Goal: Transaction & Acquisition: Purchase product/service

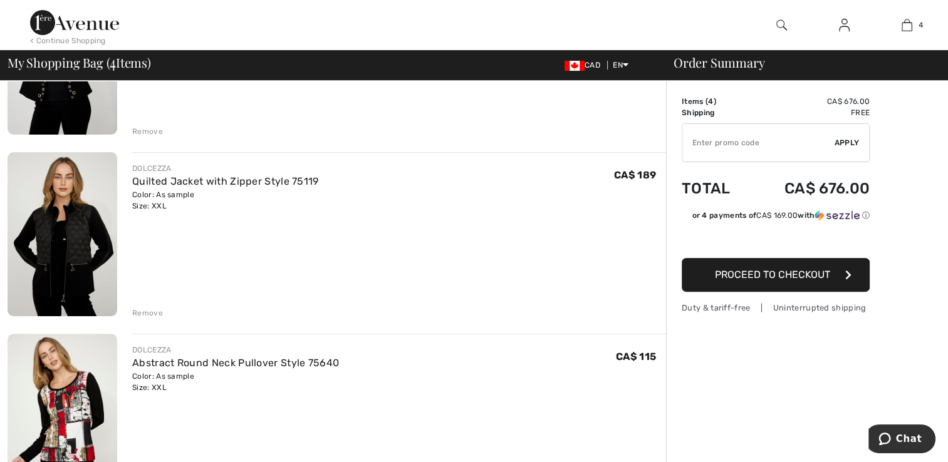
click at [70, 203] on img at bounding box center [63, 234] width 110 height 165
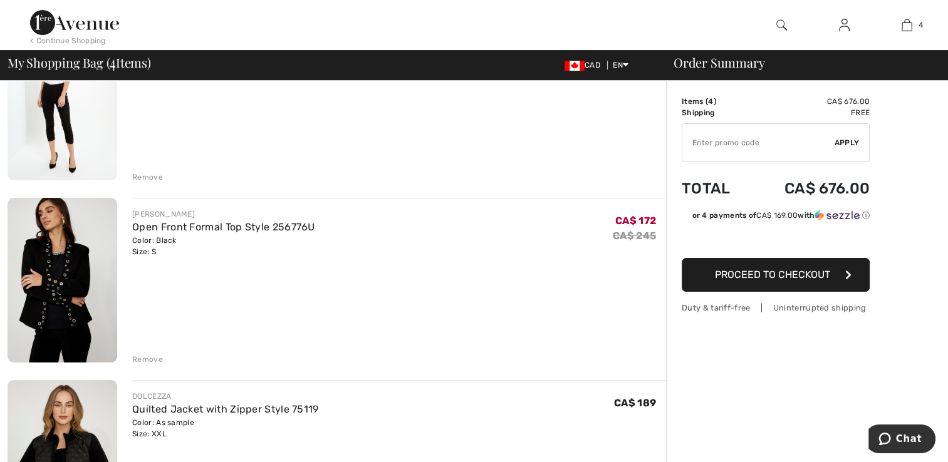
scroll to position [167, 0]
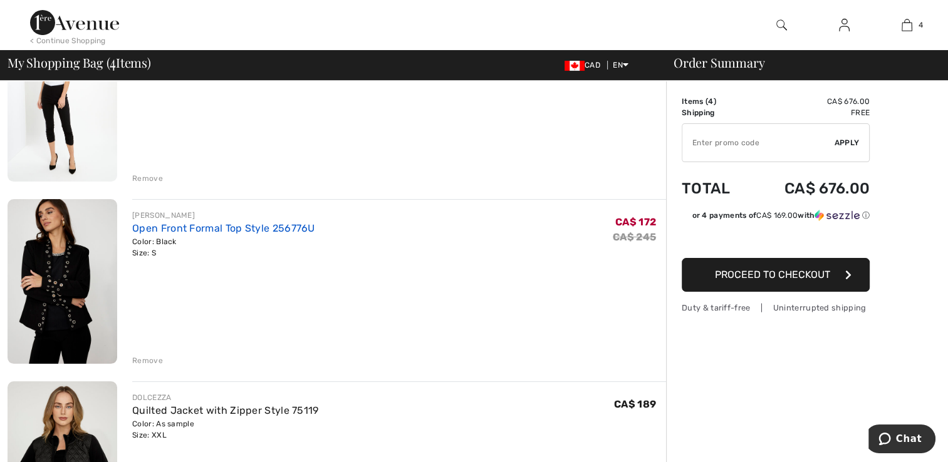
click at [138, 230] on link "Open Front Formal Top Style 256776U" at bounding box center [223, 228] width 183 height 12
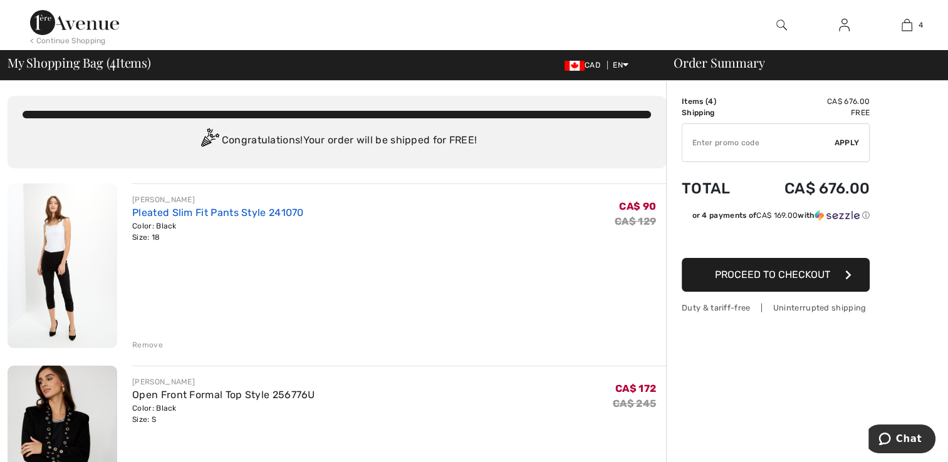
click at [140, 209] on link "Pleated Slim Fit Pants Style 241070" at bounding box center [218, 213] width 172 height 12
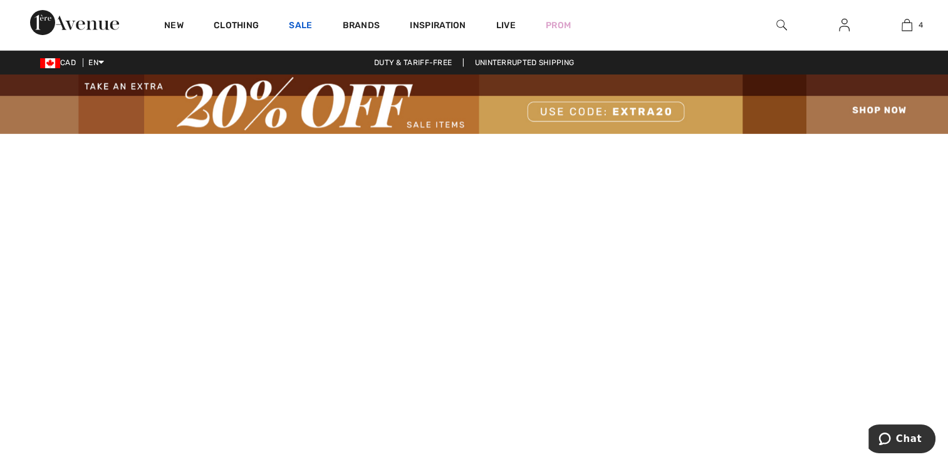
click at [301, 23] on link "Sale" at bounding box center [300, 26] width 23 height 13
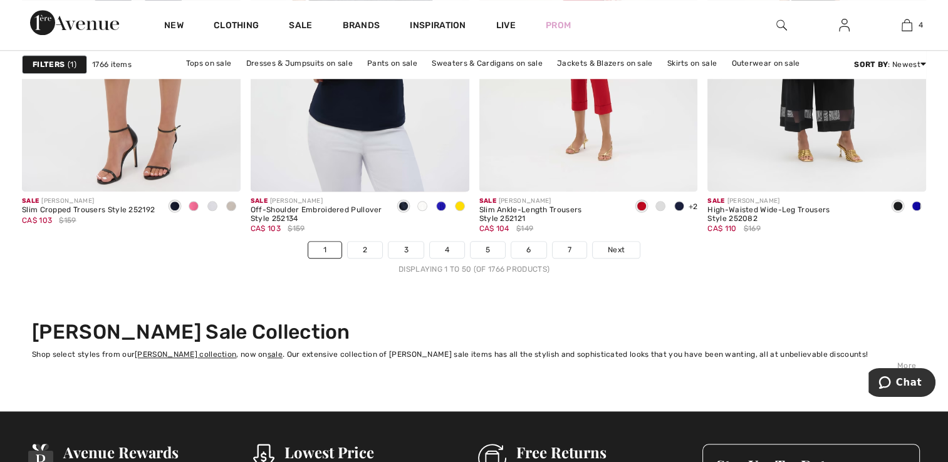
scroll to position [5937, 0]
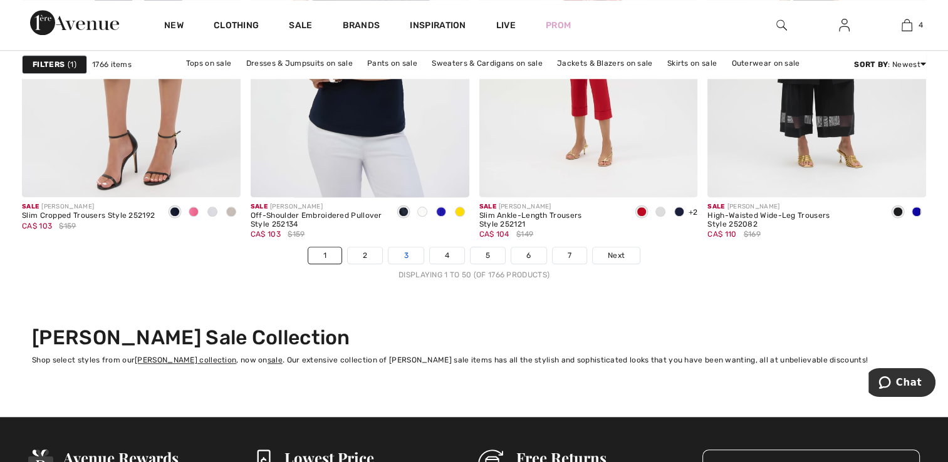
click at [406, 253] on link "3" at bounding box center [405, 255] width 34 height 16
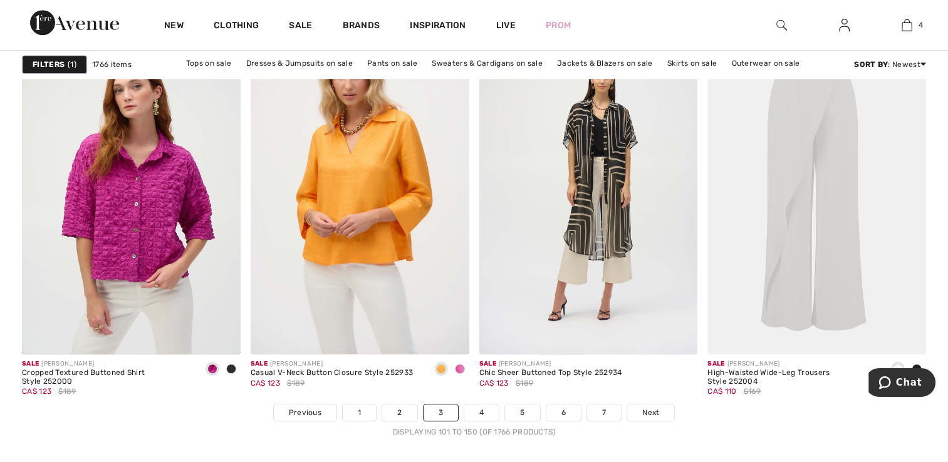
scroll to position [5806, 0]
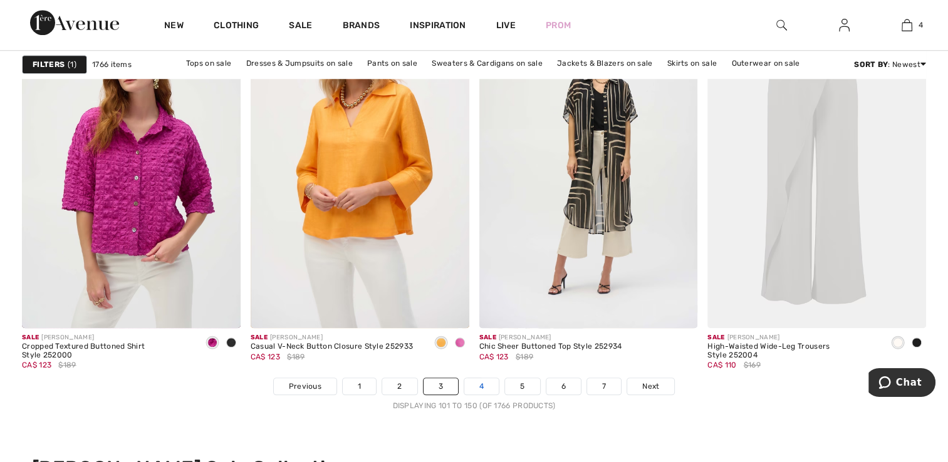
click at [473, 386] on link "4" at bounding box center [481, 386] width 34 height 16
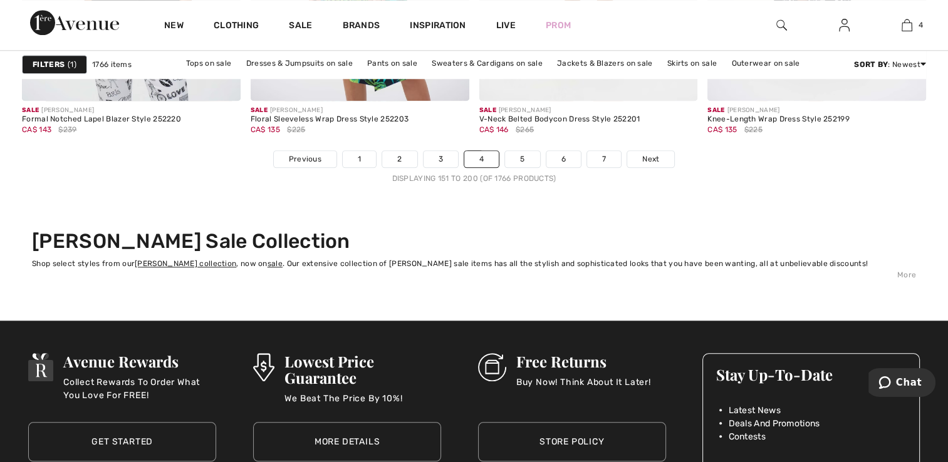
scroll to position [6039, 0]
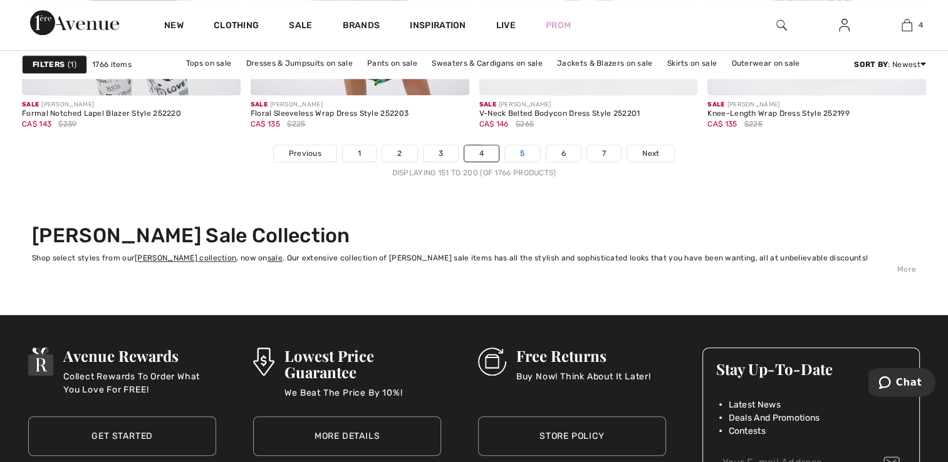
click at [511, 152] on link "5" at bounding box center [522, 153] width 34 height 16
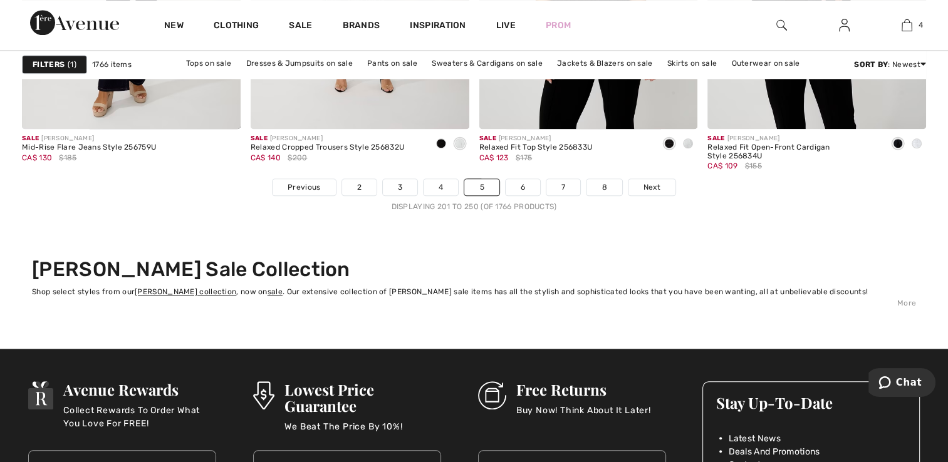
scroll to position [6000, 0]
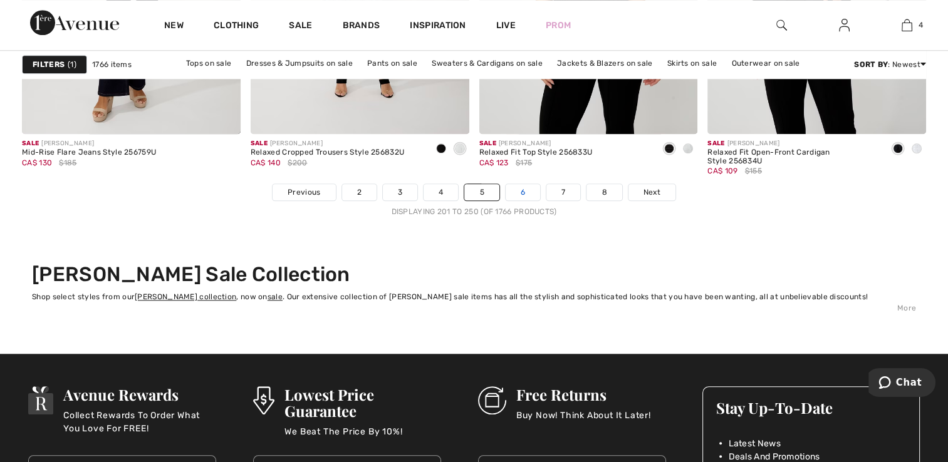
click at [519, 193] on link "6" at bounding box center [522, 192] width 34 height 16
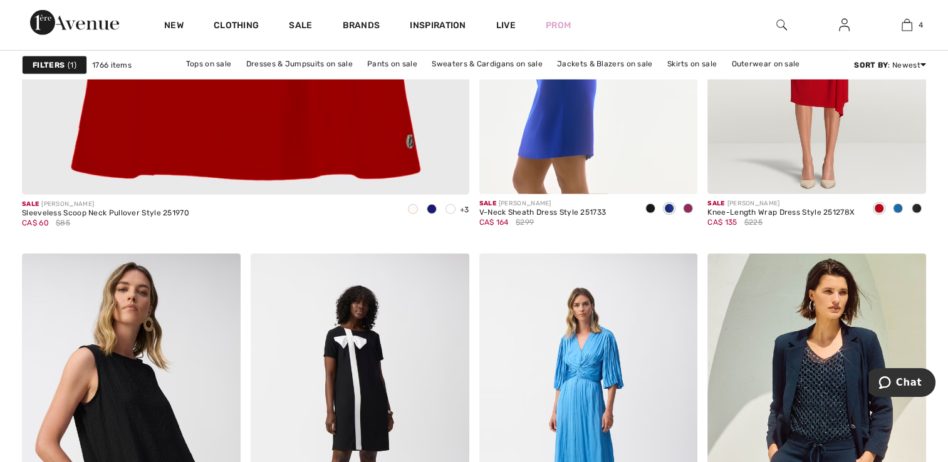
scroll to position [3758, 0]
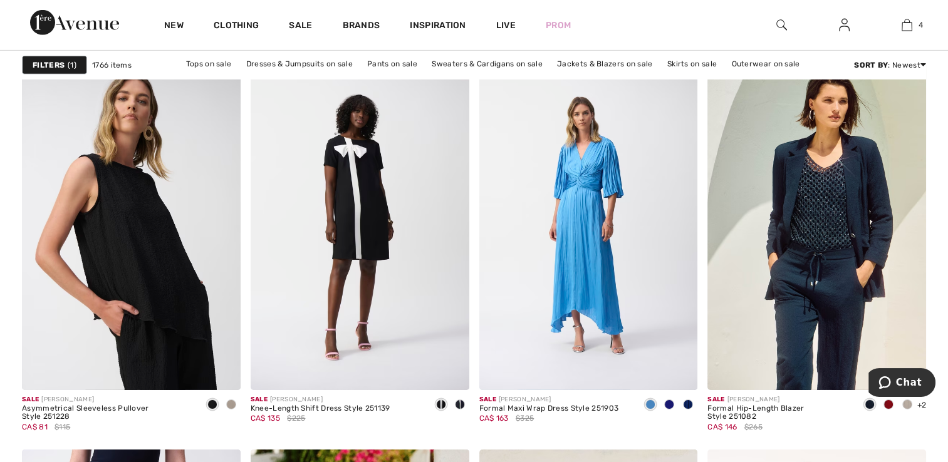
scroll to position [4013, 0]
click at [86, 256] on img at bounding box center [131, 227] width 219 height 328
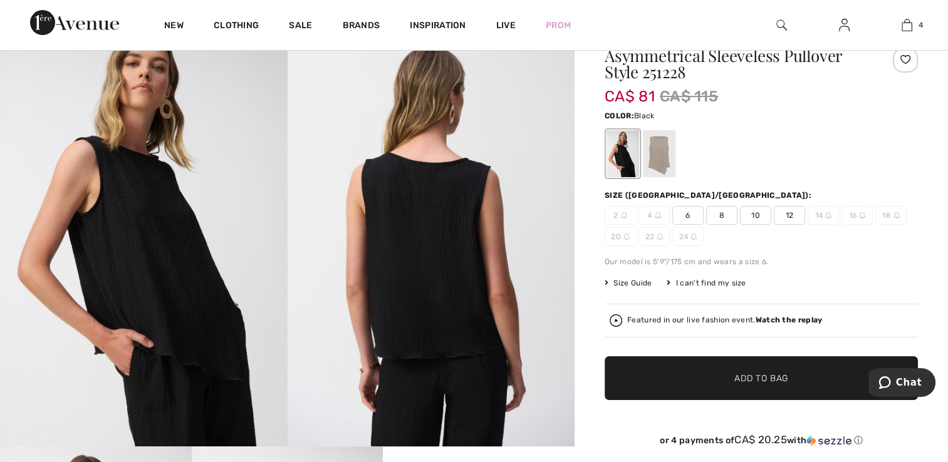
scroll to position [114, 0]
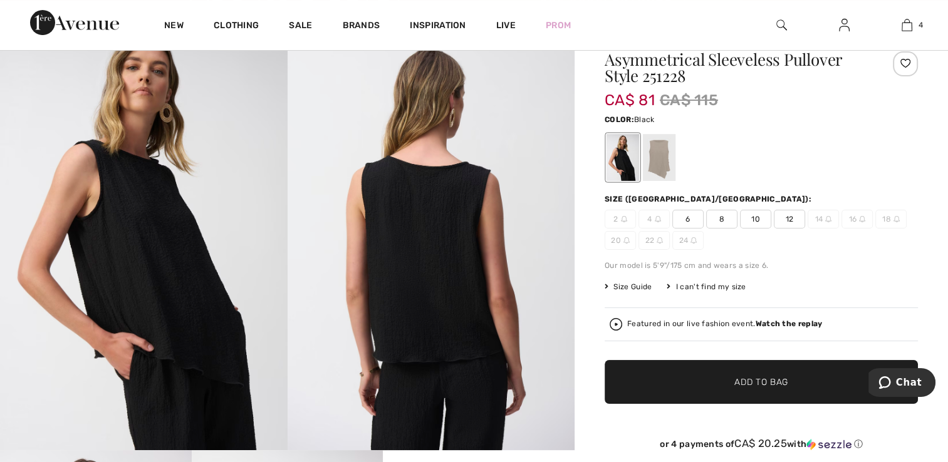
click at [664, 163] on div at bounding box center [659, 157] width 33 height 47
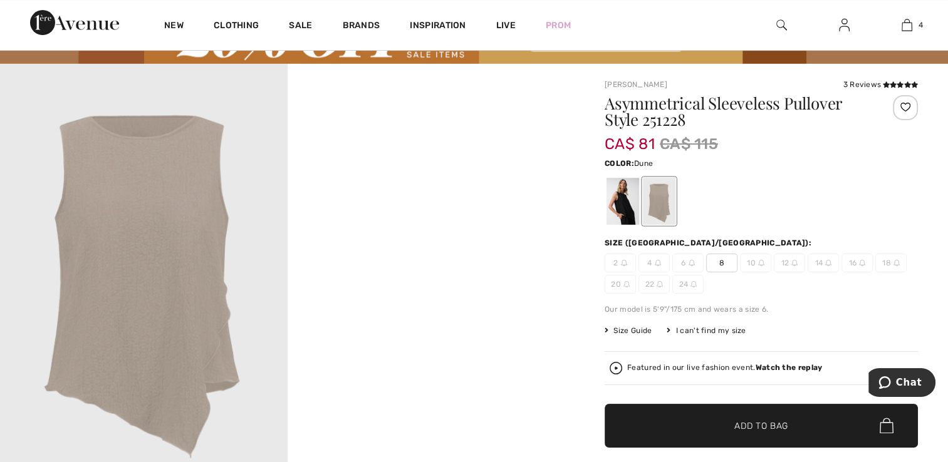
scroll to position [11, 0]
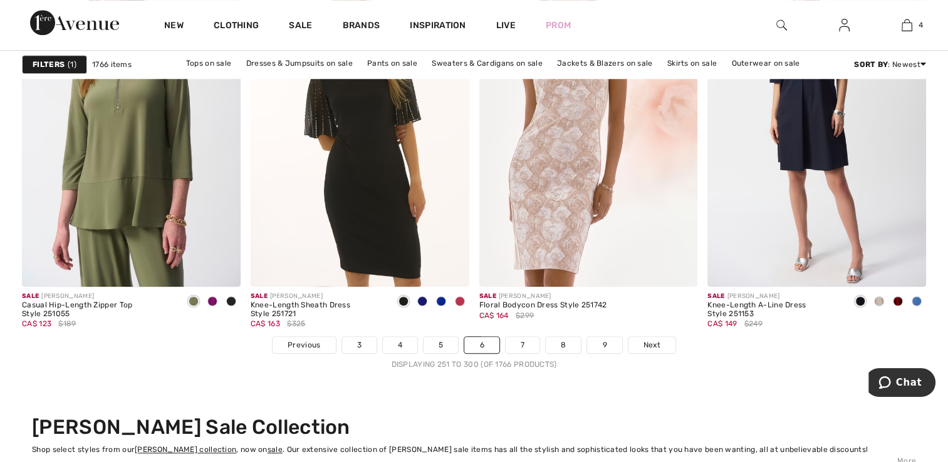
scroll to position [6077, 0]
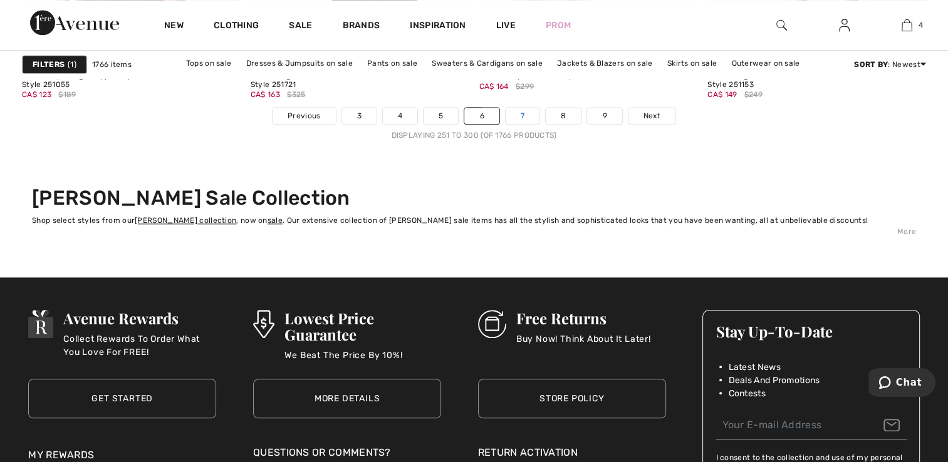
click at [521, 113] on link "7" at bounding box center [522, 116] width 34 height 16
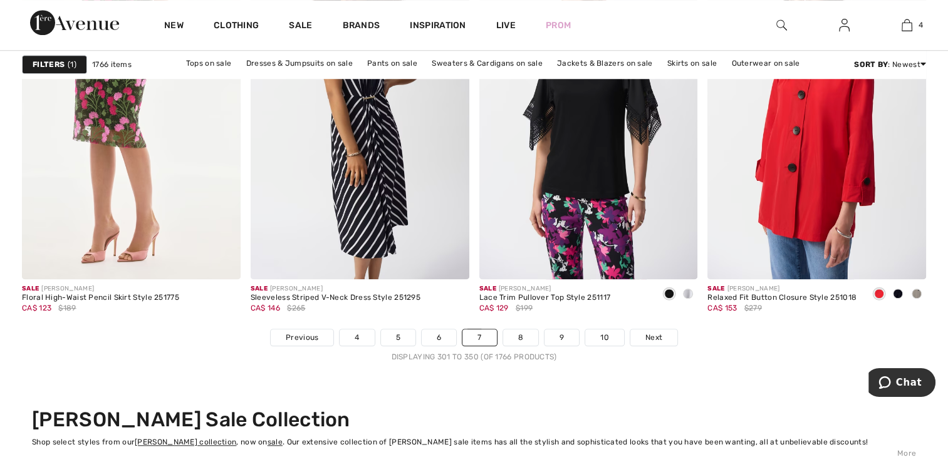
scroll to position [5855, 0]
click at [522, 334] on link "8" at bounding box center [520, 337] width 35 height 16
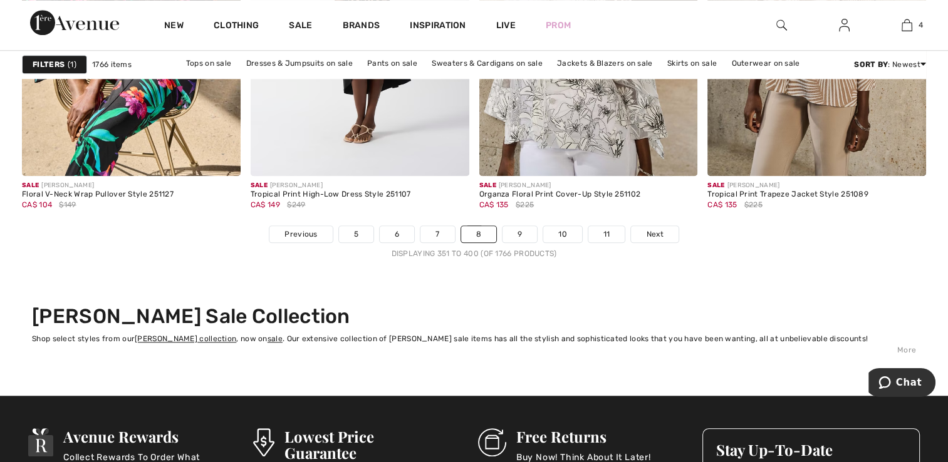
scroll to position [5892, 0]
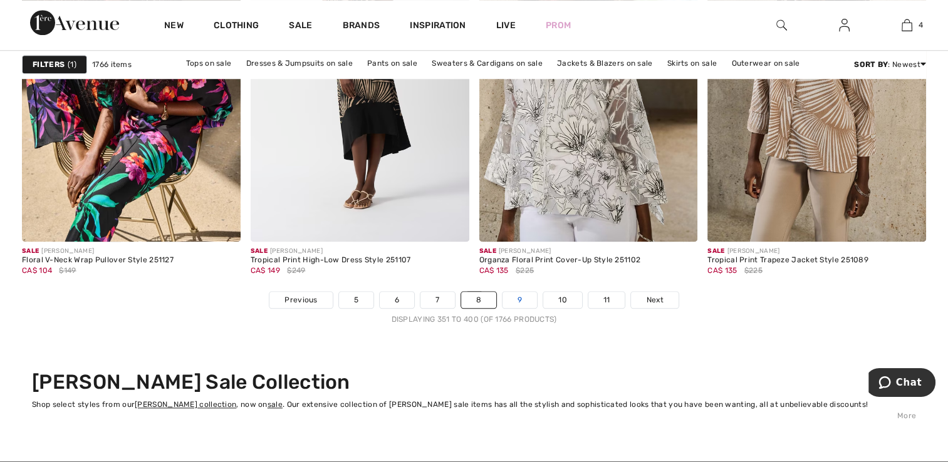
click at [509, 299] on link "9" at bounding box center [519, 300] width 34 height 16
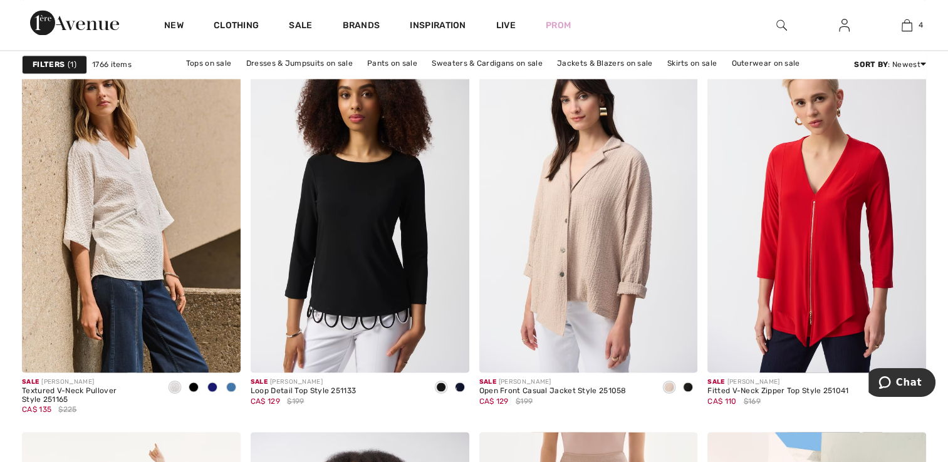
scroll to position [1917, 0]
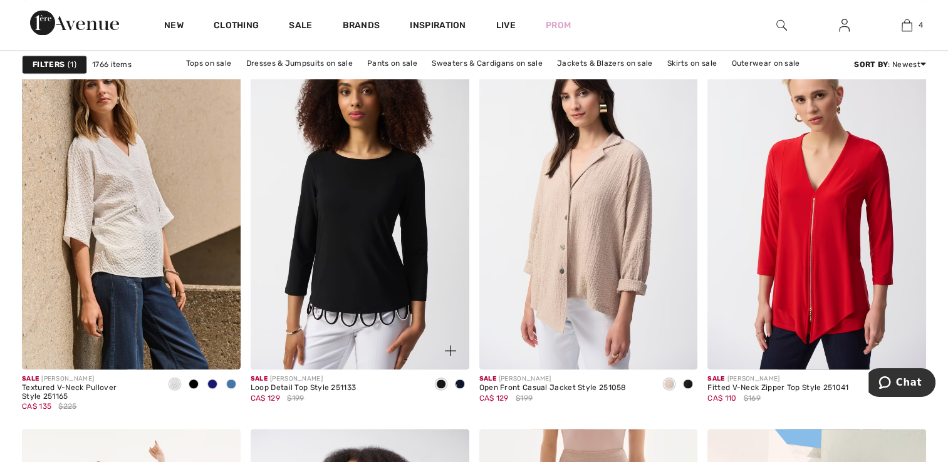
click at [380, 247] on img at bounding box center [360, 206] width 219 height 328
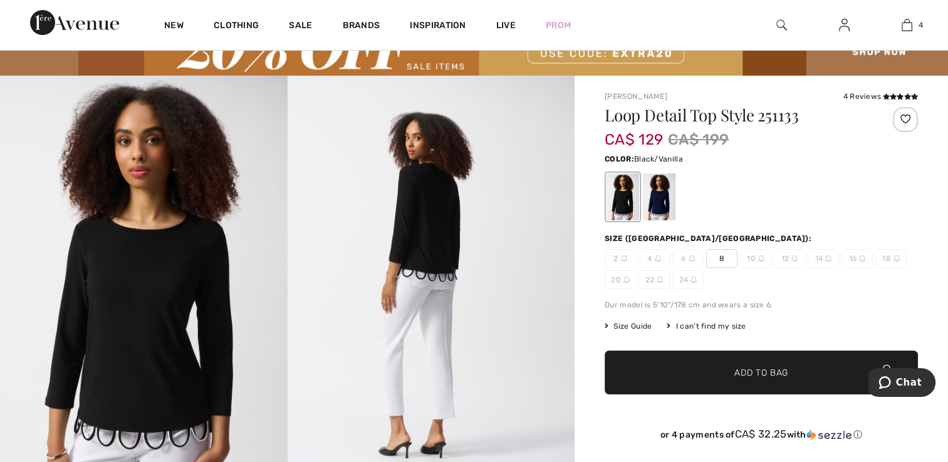
scroll to position [60, 0]
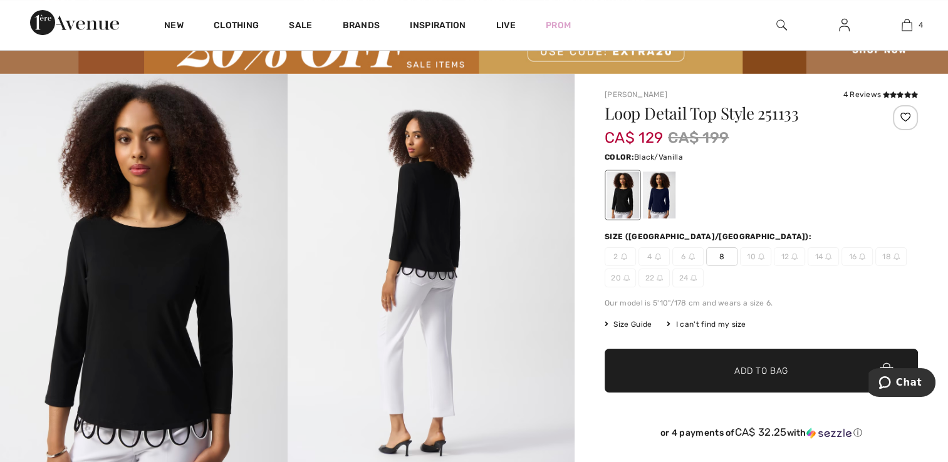
click at [668, 206] on div at bounding box center [659, 195] width 33 height 47
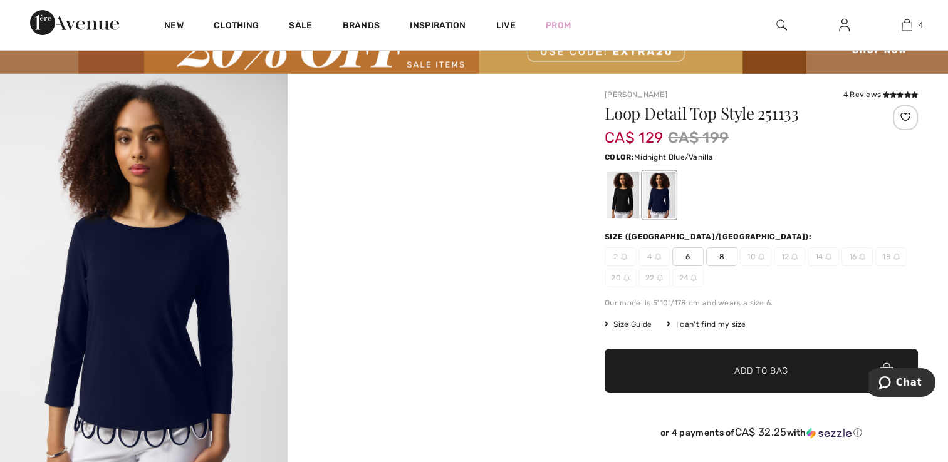
click at [620, 202] on div at bounding box center [622, 195] width 33 height 47
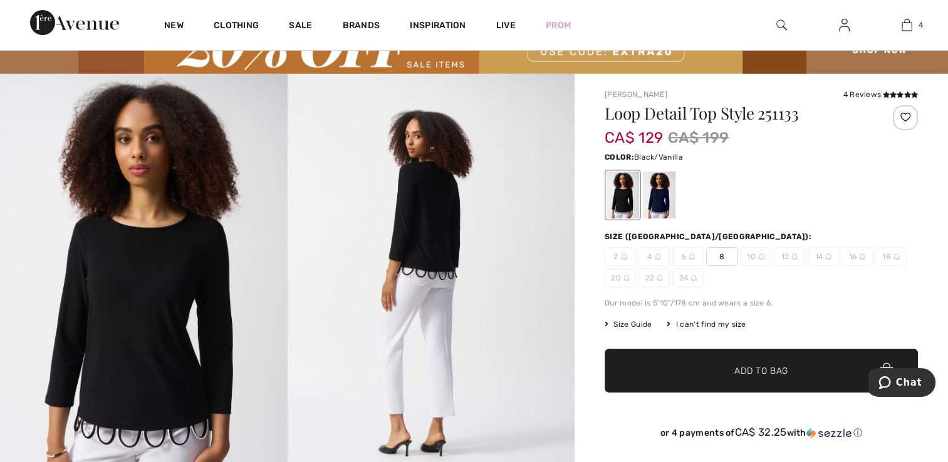
click at [720, 254] on span "8" at bounding box center [721, 256] width 31 height 19
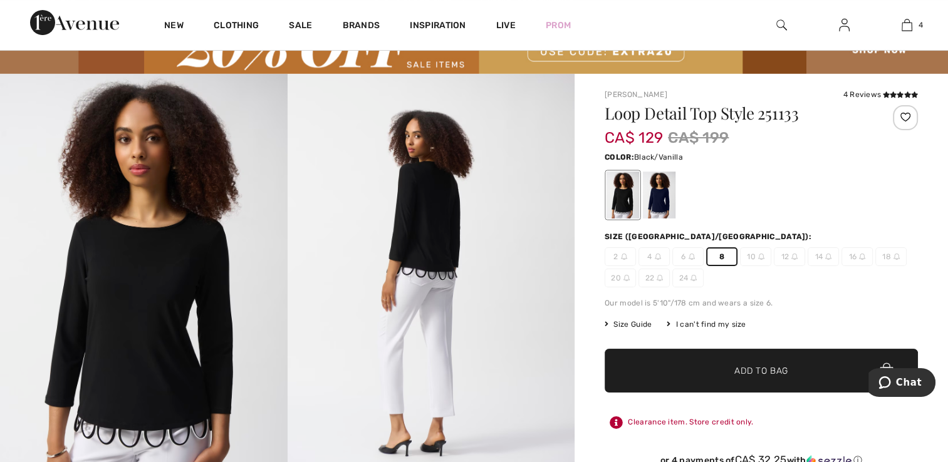
click at [782, 372] on span "Add to Bag" at bounding box center [761, 370] width 54 height 13
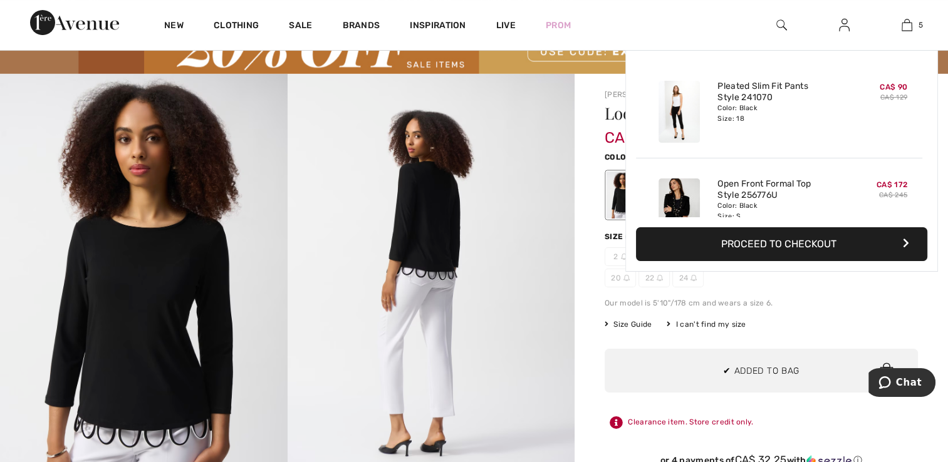
scroll to position [331, 0]
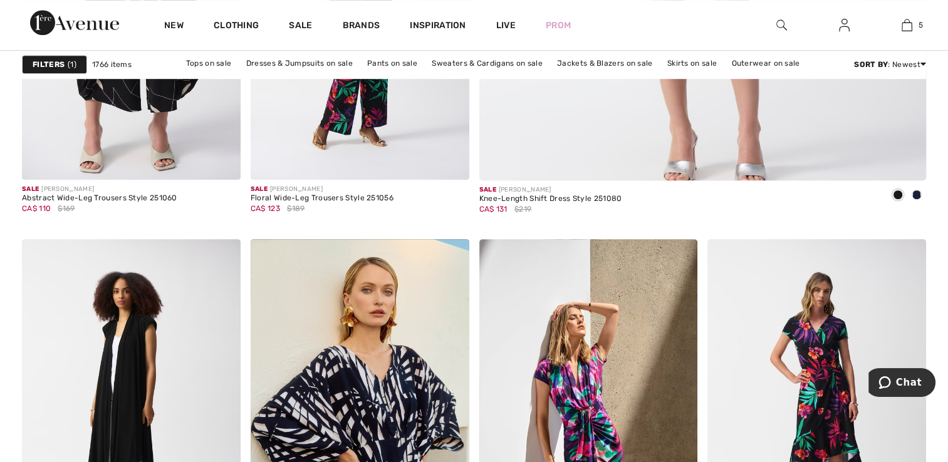
scroll to position [754, 0]
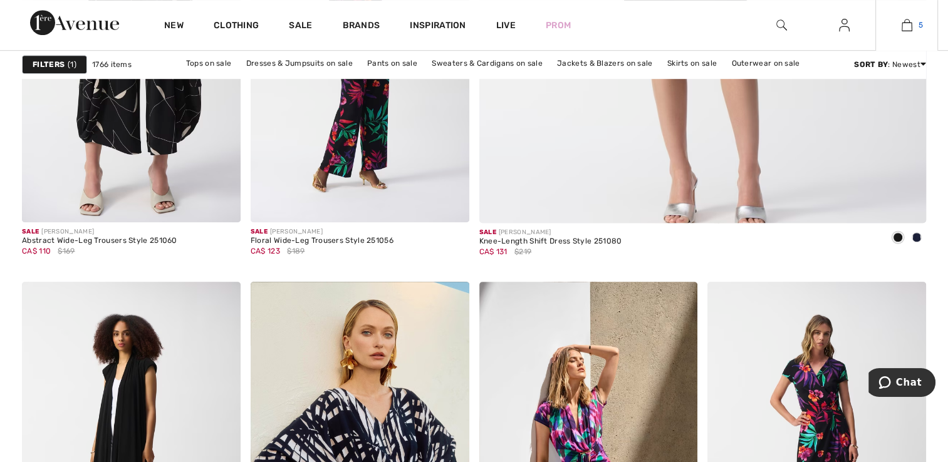
click at [906, 28] on img at bounding box center [906, 25] width 11 height 15
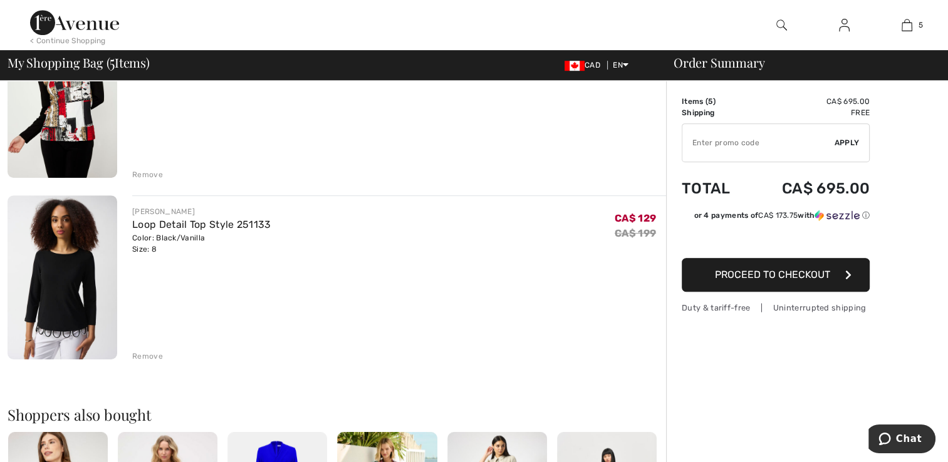
scroll to position [718, 0]
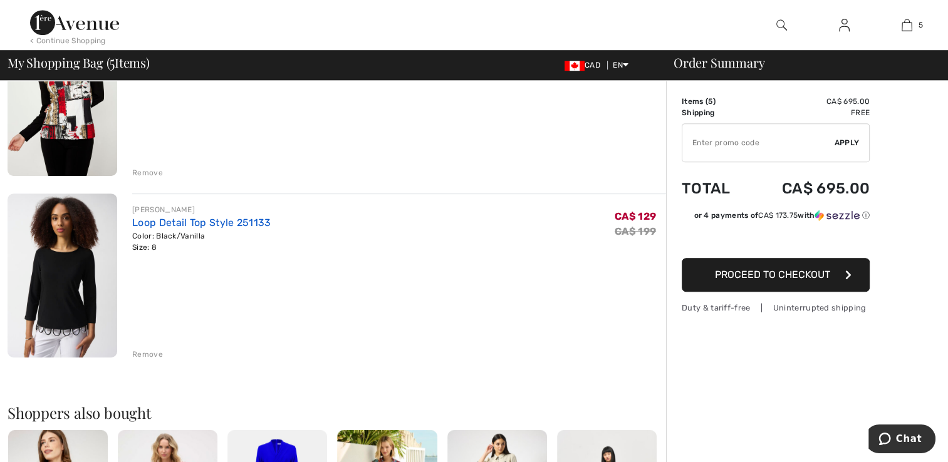
click at [163, 224] on link "Loop Detail Top Style 251133" at bounding box center [201, 223] width 138 height 12
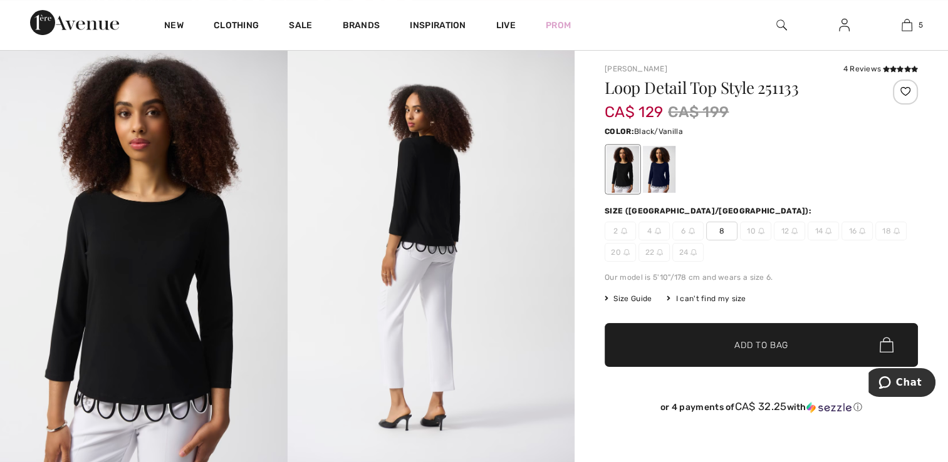
scroll to position [90, 0]
